Goal: Task Accomplishment & Management: Manage account settings

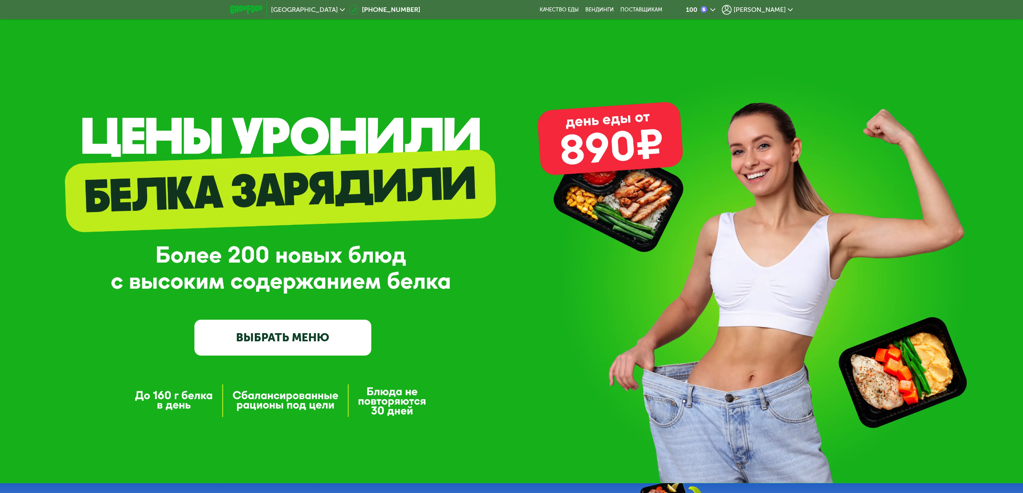
click at [783, 12] on span "[PERSON_NAME]" at bounding box center [759, 10] width 52 height 7
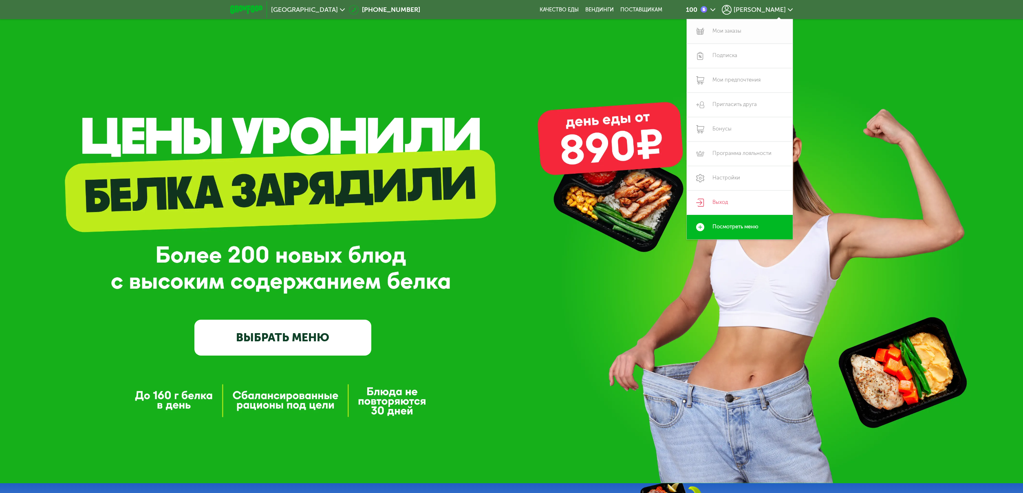
click at [731, 31] on link "Мои заказы" at bounding box center [740, 31] width 106 height 24
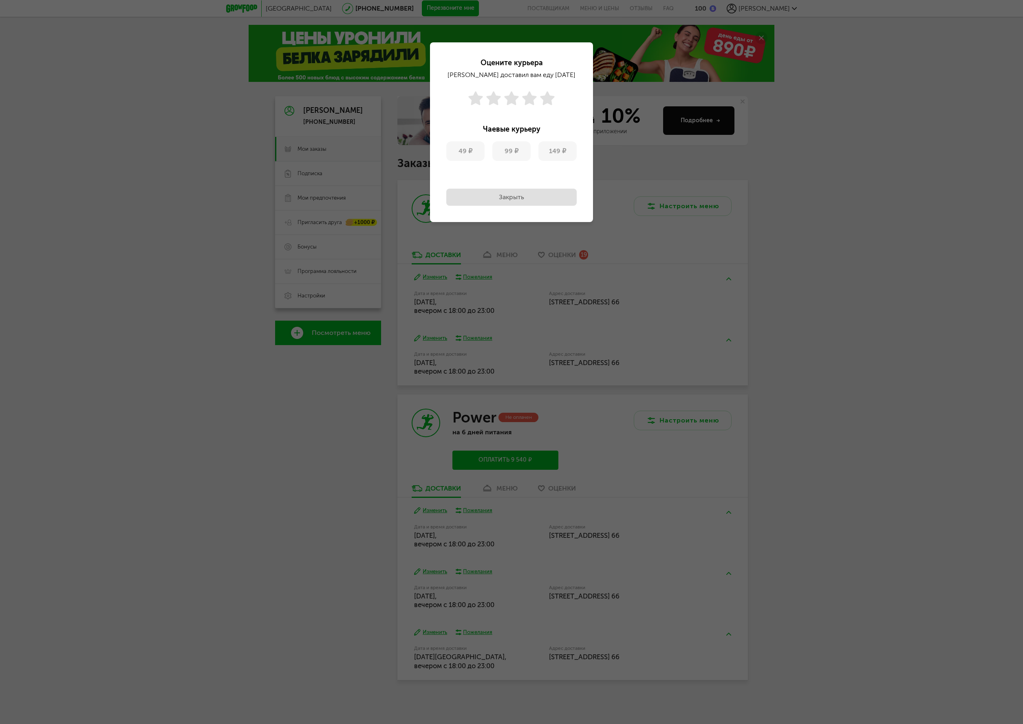
click at [546, 201] on button "Закрыть" at bounding box center [511, 197] width 130 height 17
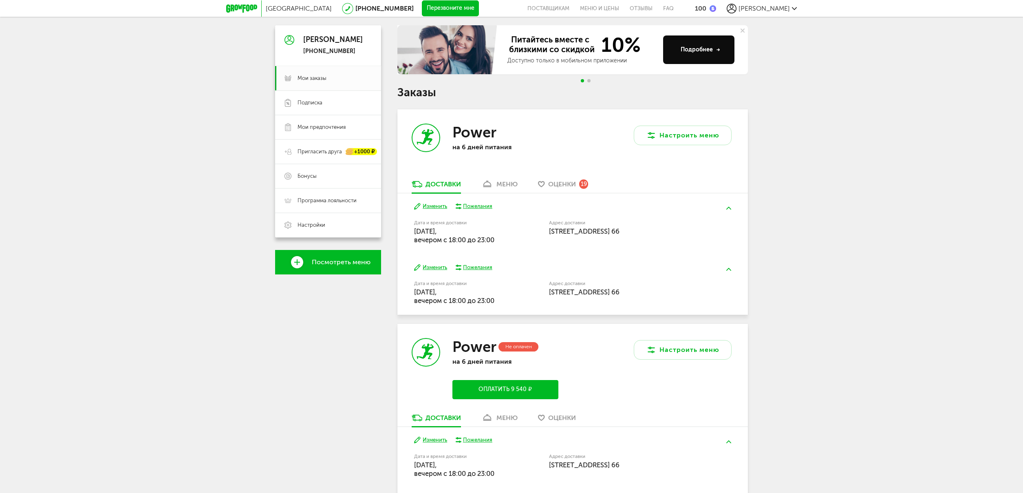
scroll to position [84, 0]
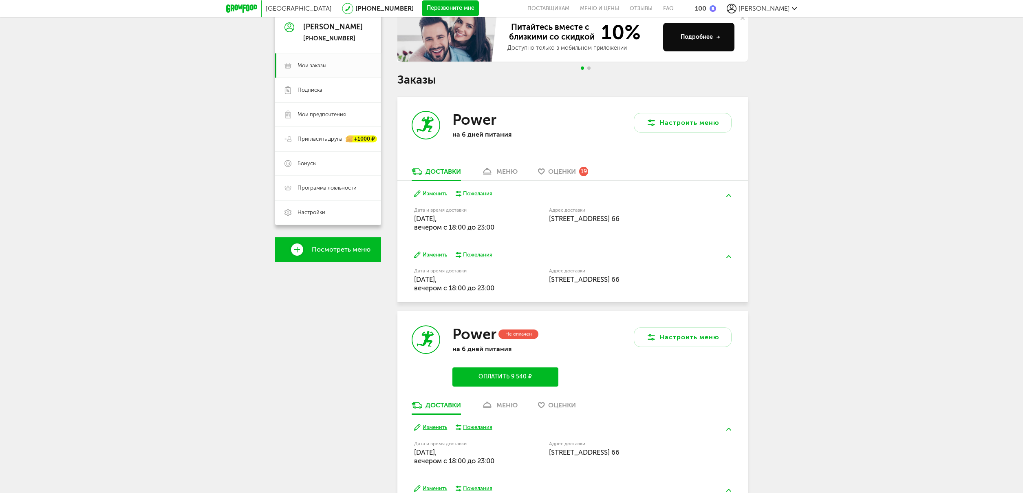
click at [563, 173] on span "Оценки" at bounding box center [562, 171] width 28 height 8
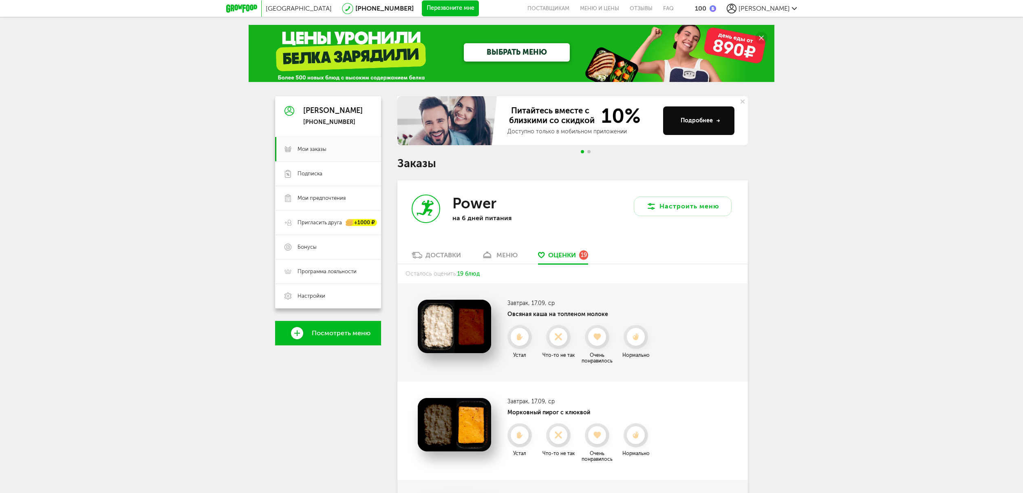
click at [440, 256] on div "Доставки" at bounding box center [442, 255] width 35 height 8
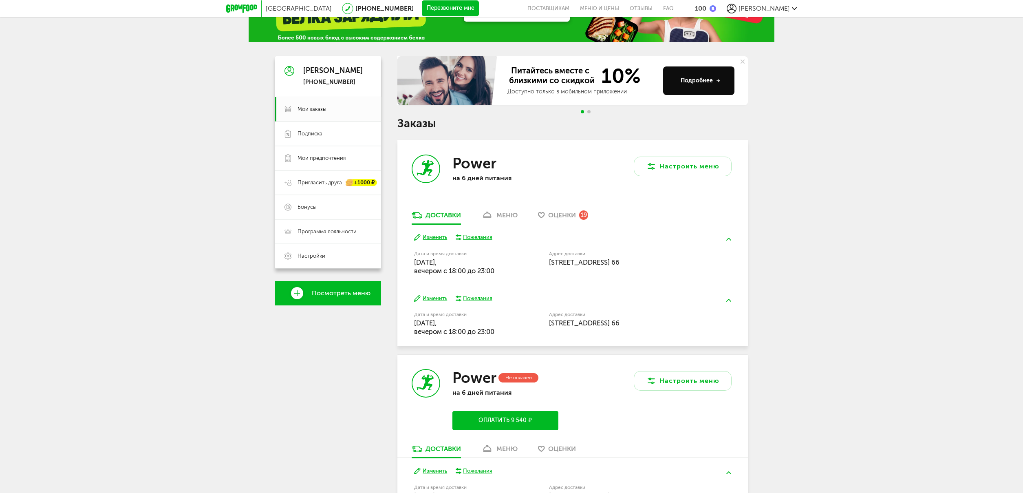
scroll to position [23, 0]
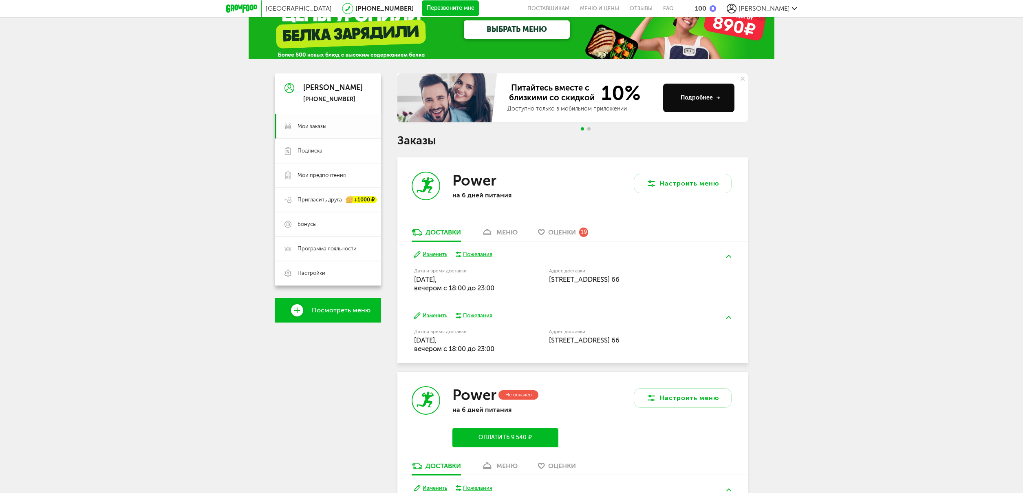
click at [327, 128] on span "Мои заказы" at bounding box center [334, 126] width 74 height 7
click at [590, 129] on span "Go to slide 2" at bounding box center [588, 128] width 3 height 3
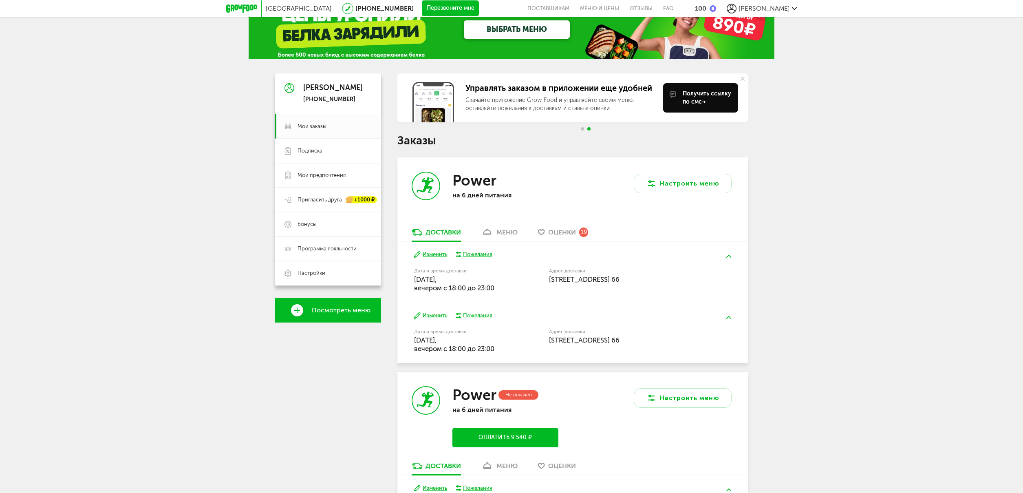
click at [581, 129] on span "Go to slide 1" at bounding box center [582, 128] width 3 height 3
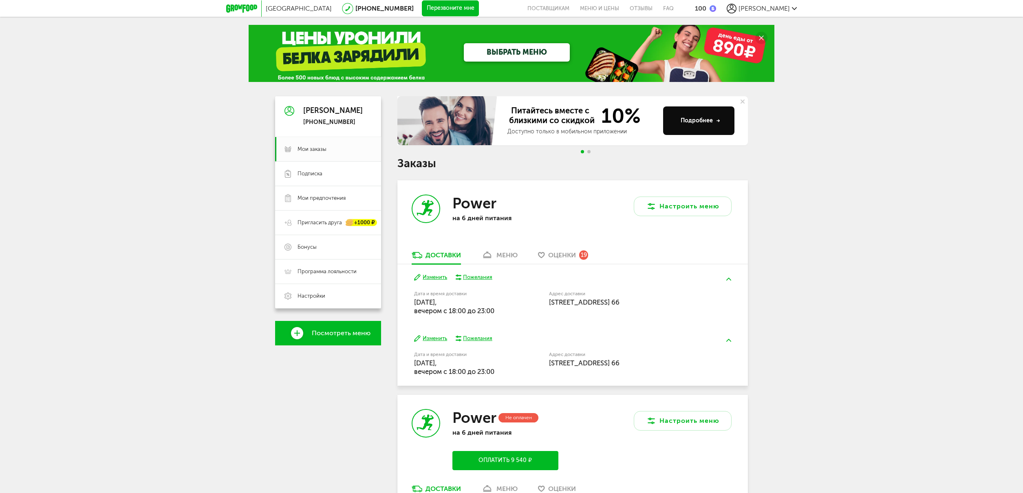
click at [348, 332] on span "Посмотреть меню" at bounding box center [341, 332] width 59 height 7
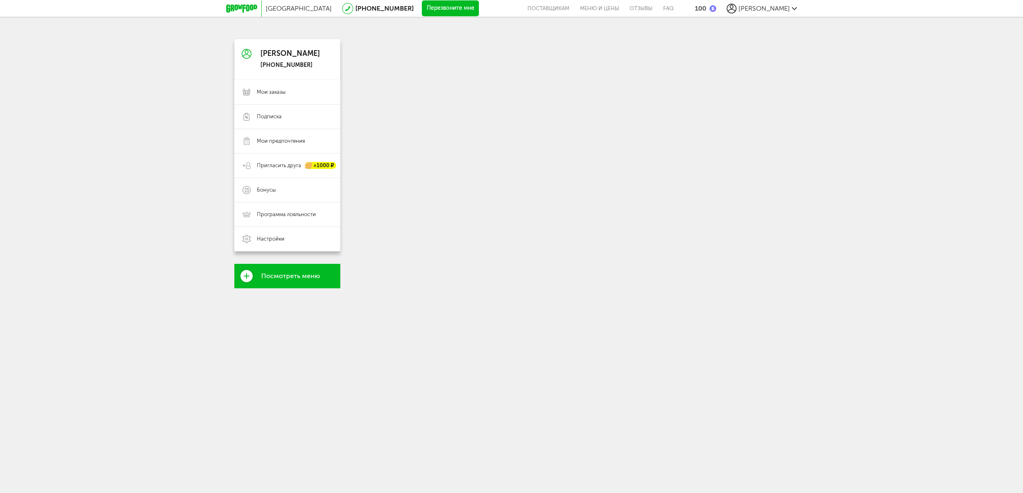
click at [249, 280] on icon at bounding box center [246, 276] width 12 height 12
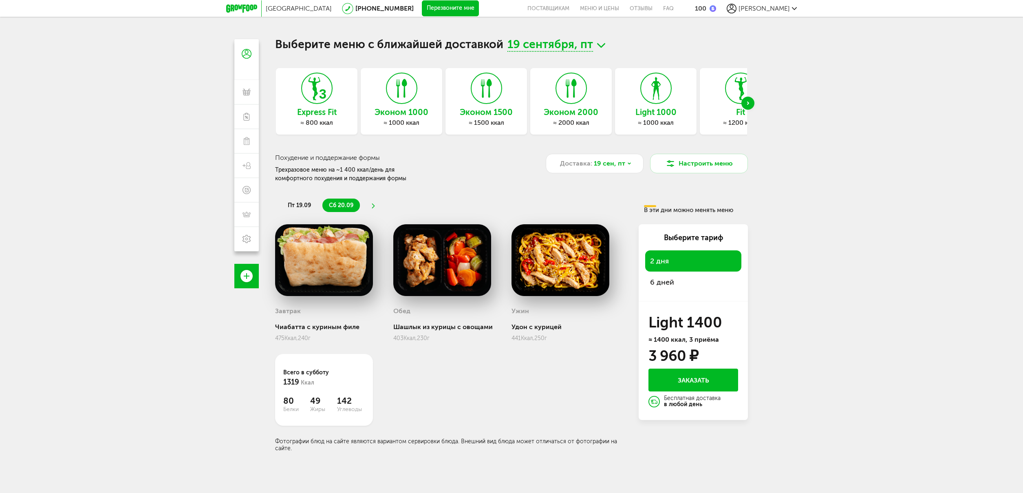
click at [602, 46] on icon at bounding box center [601, 45] width 8 height 10
click at [790, 10] on div "[PERSON_NAME]" at bounding box center [761, 9] width 70 height 10
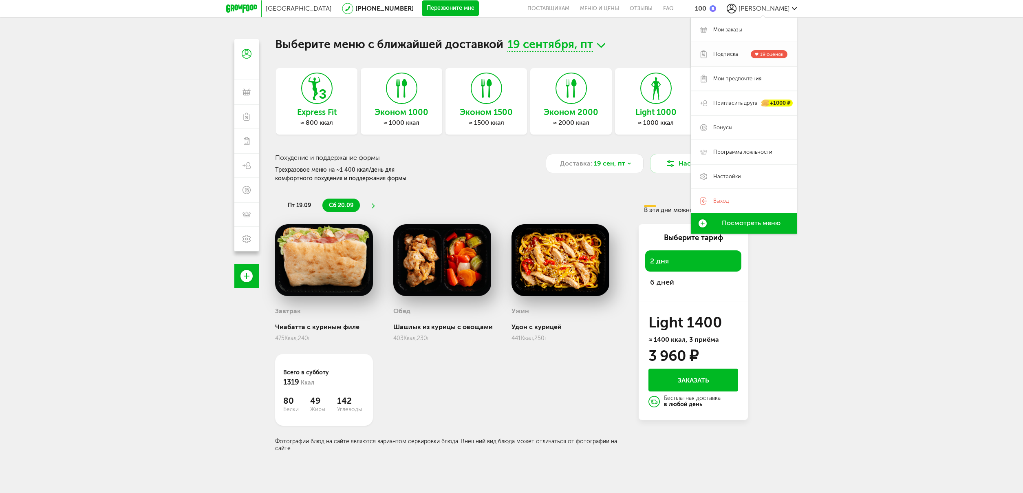
click at [729, 55] on span "Подписка" at bounding box center [725, 54] width 25 height 7
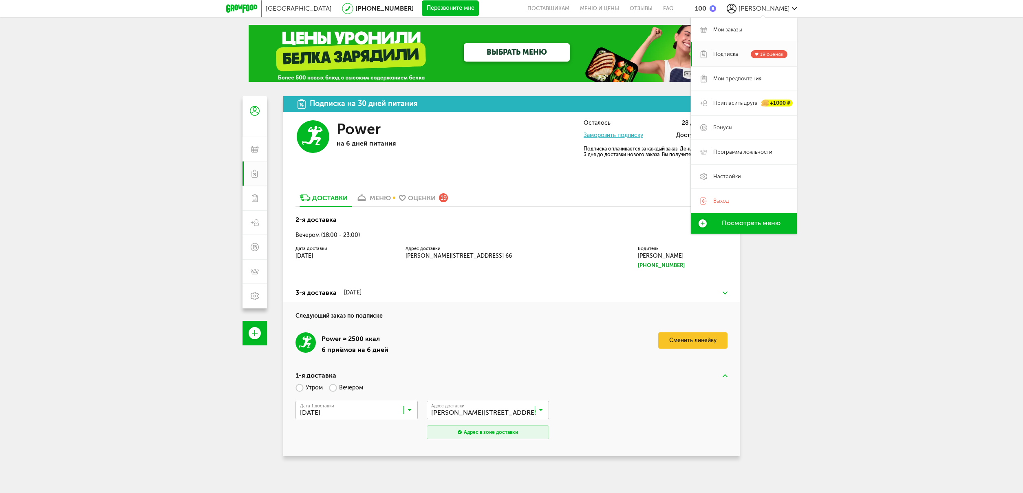
click at [887, 105] on div "Москва [PHONE_NUMBER] Перезвоните мне поставщикам Меню и цены Отзывы FAQ 100 [P…" at bounding box center [511, 310] width 1023 height 621
